Goal: Task Accomplishment & Management: Manage account settings

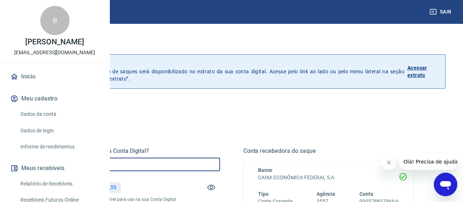
click at [187, 162] on input "R$ 0,00" at bounding box center [135, 164] width 170 height 14
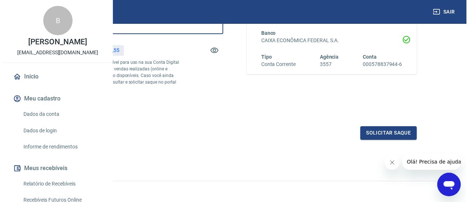
scroll to position [138, 0]
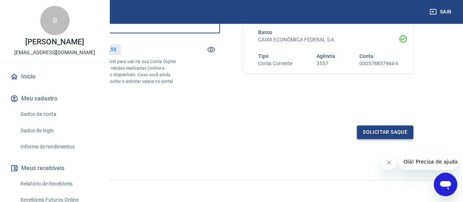
type input "R$ 3.078,55"
click at [393, 139] on button "Solicitar saque" at bounding box center [385, 132] width 56 height 14
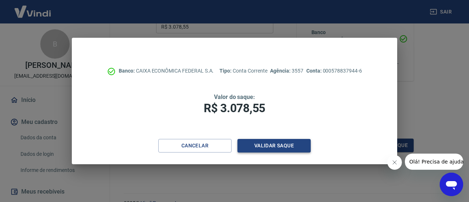
click at [285, 150] on button "Validar saque" at bounding box center [273, 146] width 73 height 14
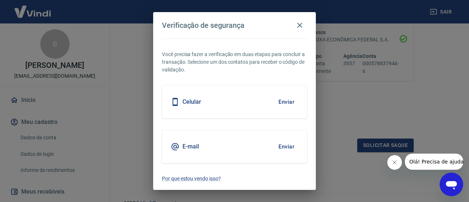
click at [280, 103] on button "Enviar" at bounding box center [286, 101] width 24 height 15
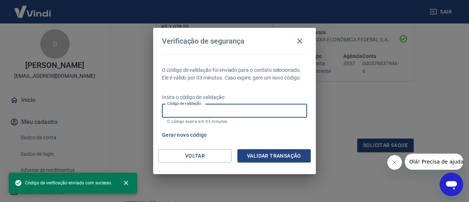
click at [189, 115] on input "Código de validação" at bounding box center [234, 111] width 145 height 14
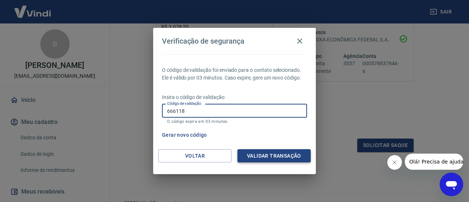
type input "666118"
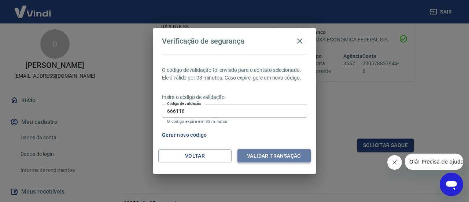
click at [282, 152] on button "Validar transação" at bounding box center [273, 156] width 73 height 14
